Goal: Navigation & Orientation: Understand site structure

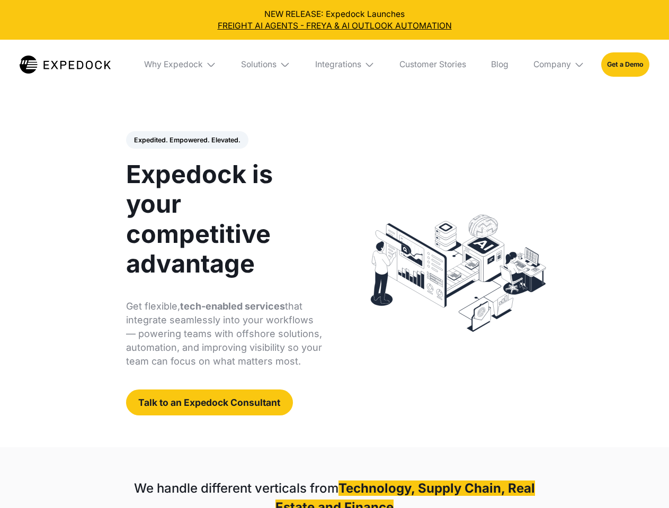
select select
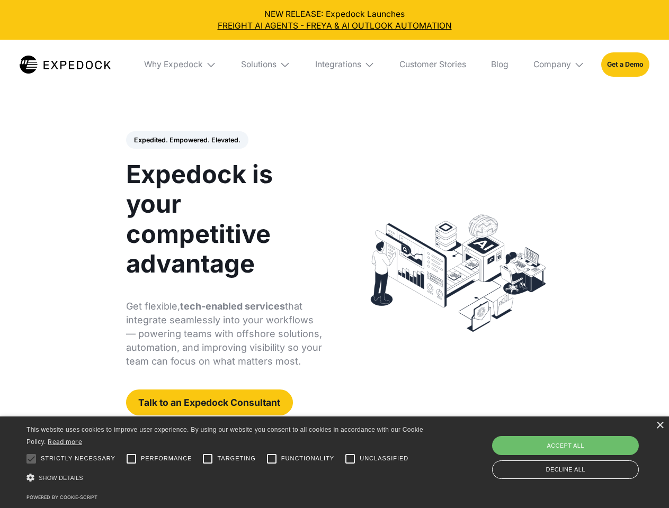
click at [334, 65] on div "Integrations" at bounding box center [338, 64] width 46 height 11
click at [181, 65] on div "Why Expedock" at bounding box center [173, 64] width 59 height 11
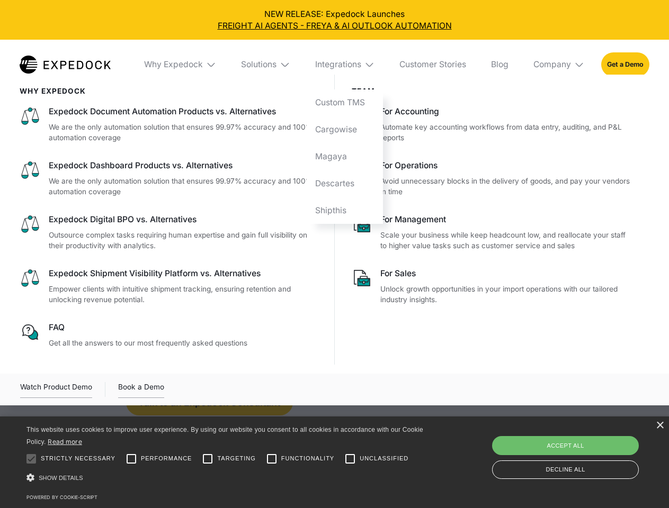
click at [266, 65] on div "Solutions" at bounding box center [258, 64] width 35 height 11
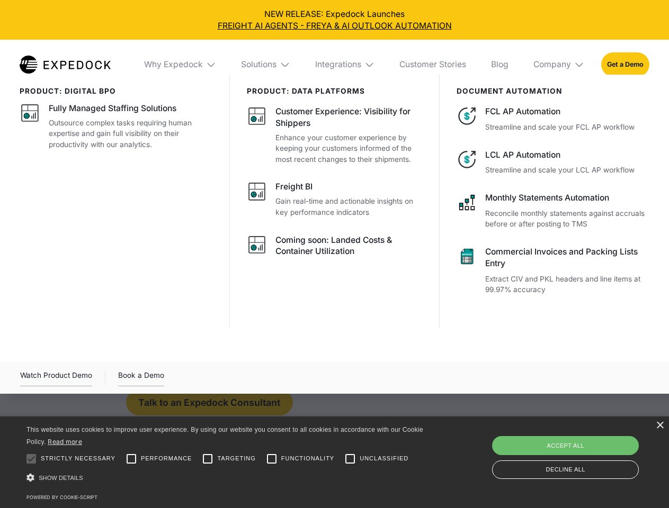
click at [345, 65] on div "Integrations" at bounding box center [338, 64] width 46 height 11
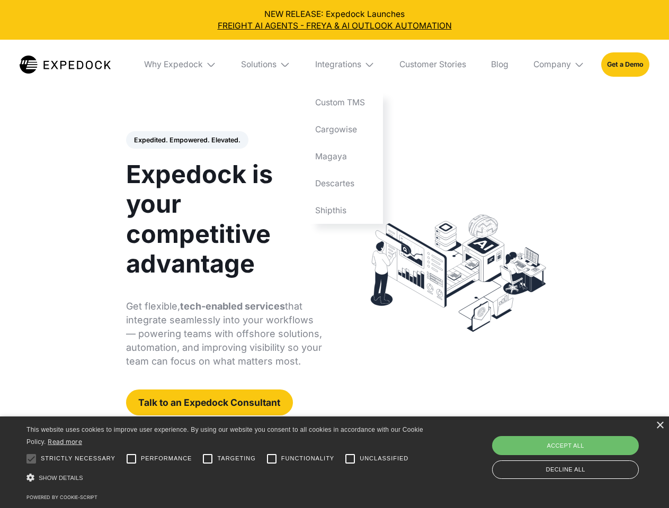
click at [559, 65] on div "Company" at bounding box center [552, 64] width 38 height 11
click at [186, 140] on div "Expedited. Empowered. Elevated. Automate Freight Document Extraction at 99.97% …" at bounding box center [224, 273] width 196 height 285
click at [31, 459] on div at bounding box center [31, 458] width 21 height 21
click at [131, 459] on input "Performance" at bounding box center [131, 458] width 21 height 21
checkbox input "true"
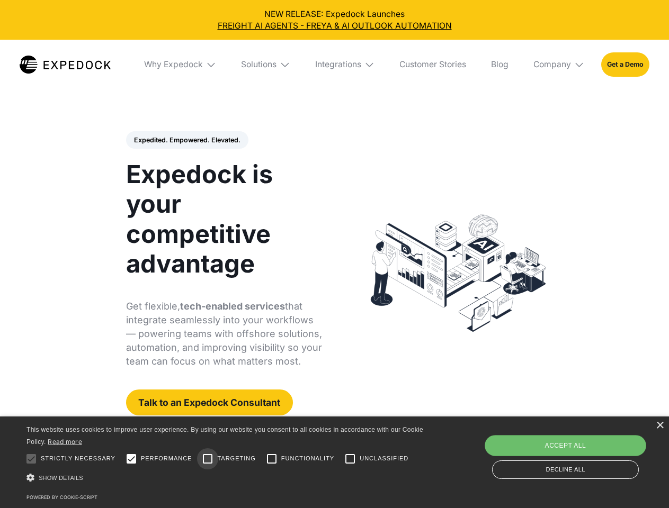
click at [208, 459] on input "Targeting" at bounding box center [207, 458] width 21 height 21
checkbox input "true"
click at [272, 459] on input "Functionality" at bounding box center [271, 458] width 21 height 21
checkbox input "true"
